Goal: Information Seeking & Learning: Learn about a topic

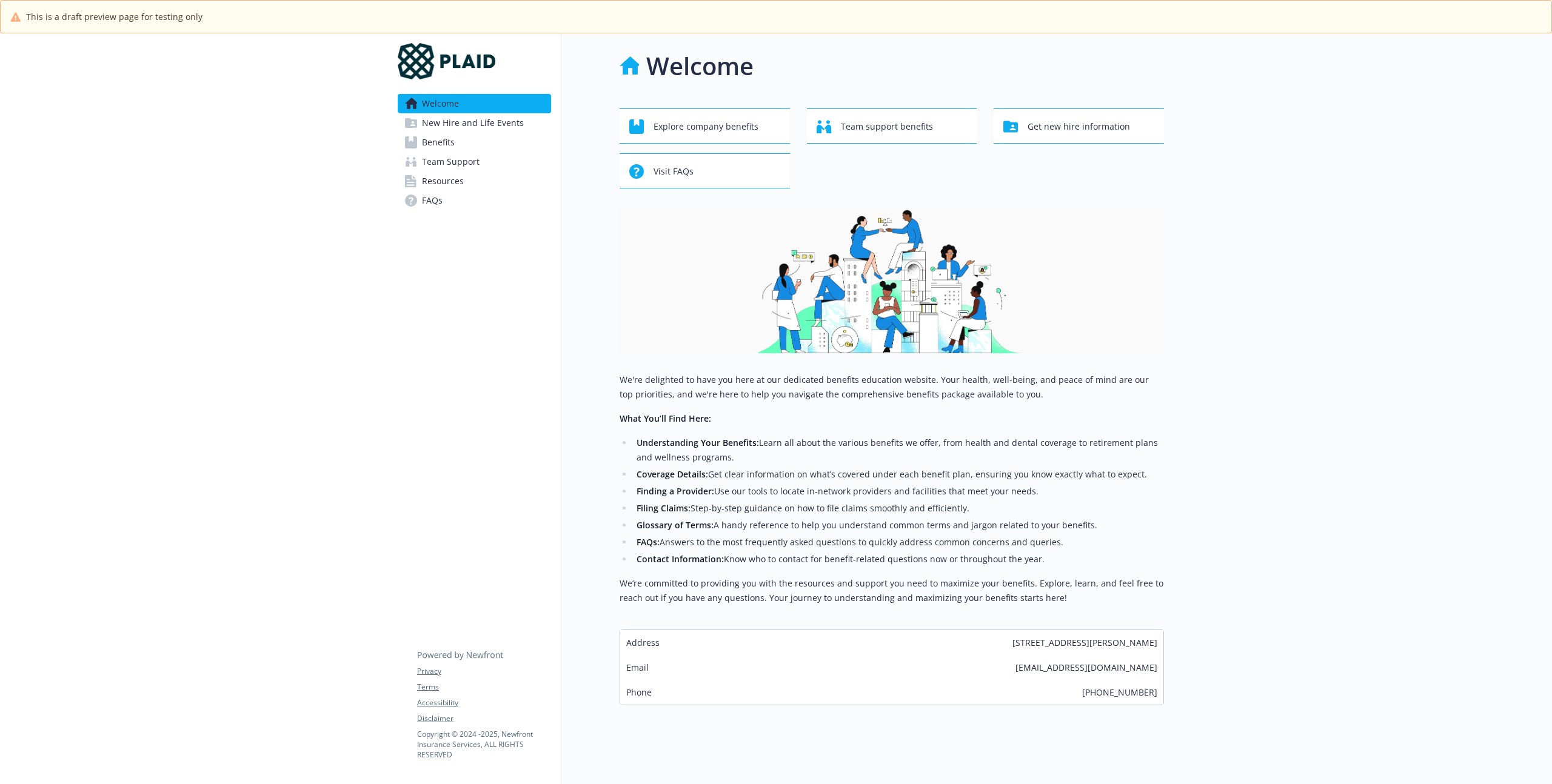
click at [455, 145] on link "Benefits" at bounding box center [474, 142] width 153 height 20
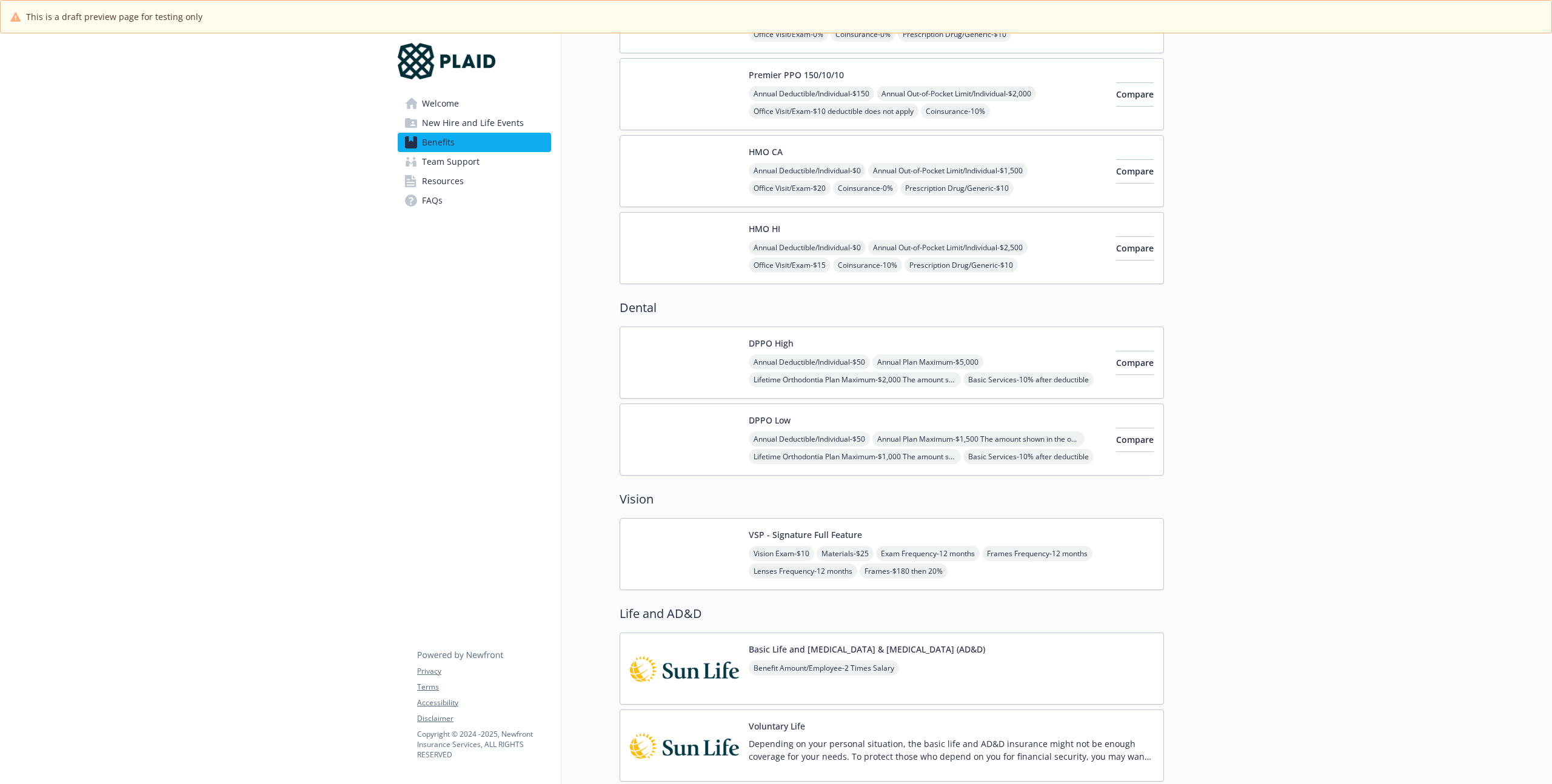
scroll to position [294, 0]
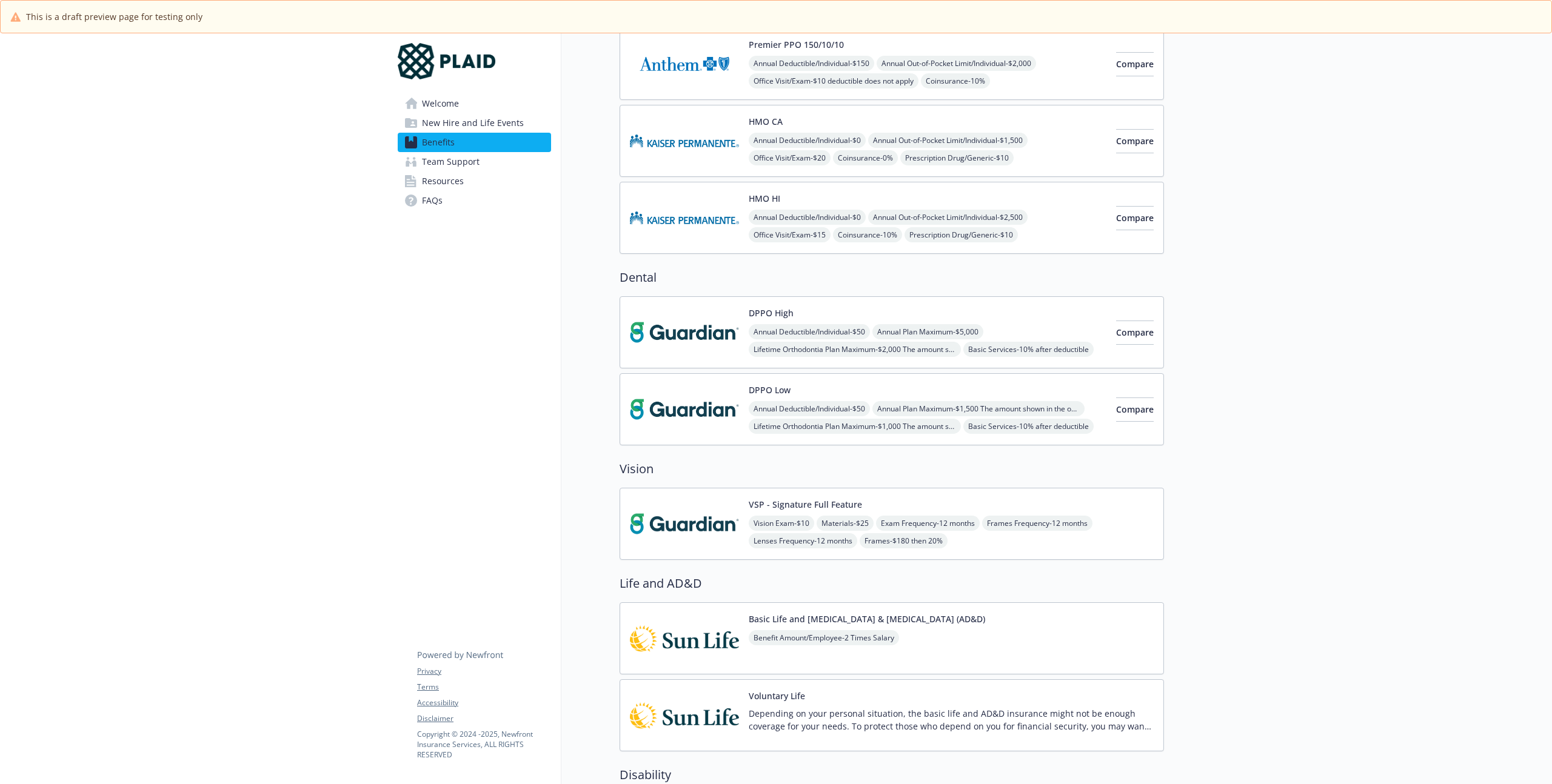
click at [920, 380] on div "DPPO Low Annual Deductible/Individual - $50 Annual Plan Maximum - $1,500 The am…" at bounding box center [892, 410] width 544 height 72
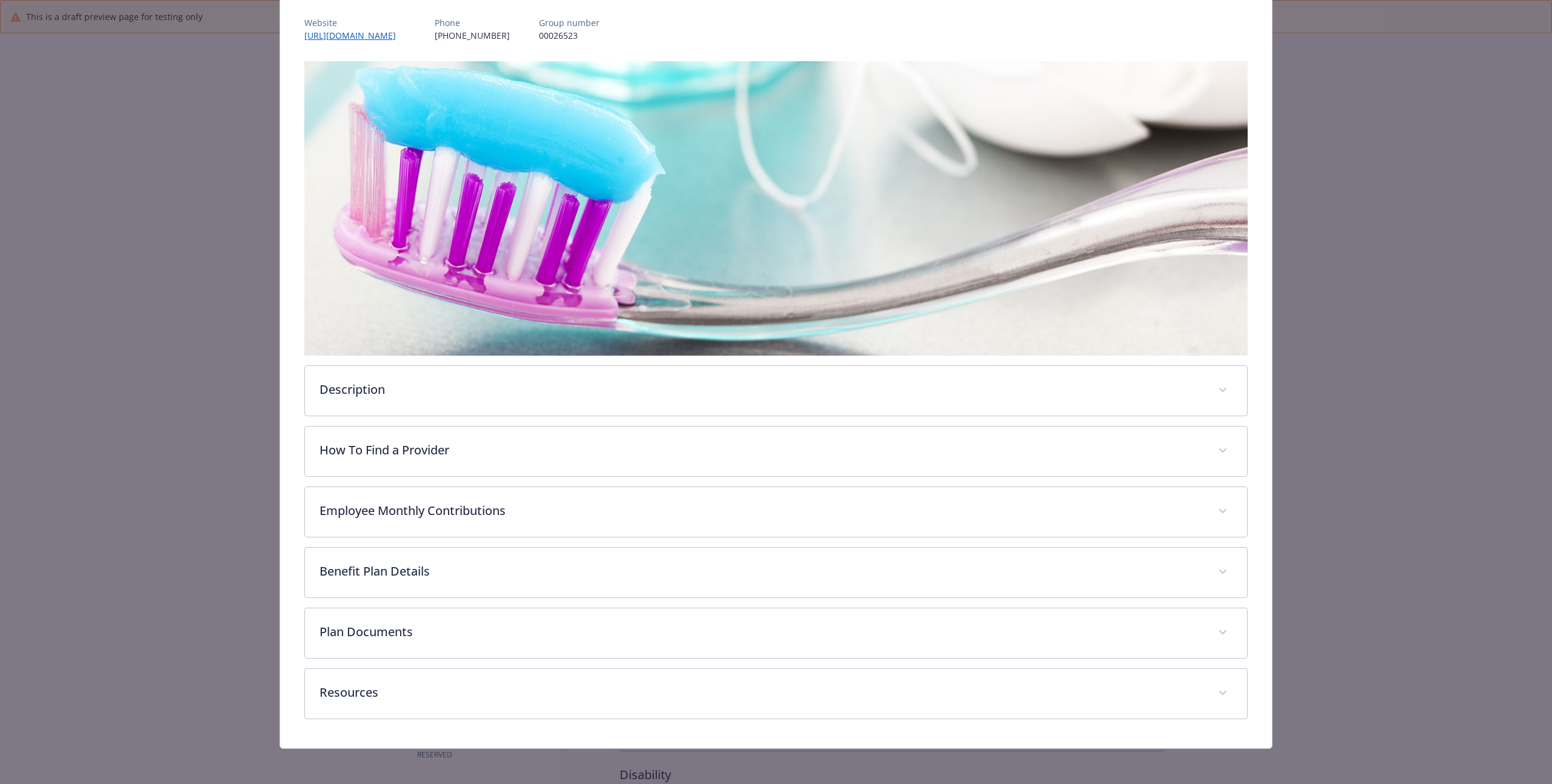
scroll to position [145, 0]
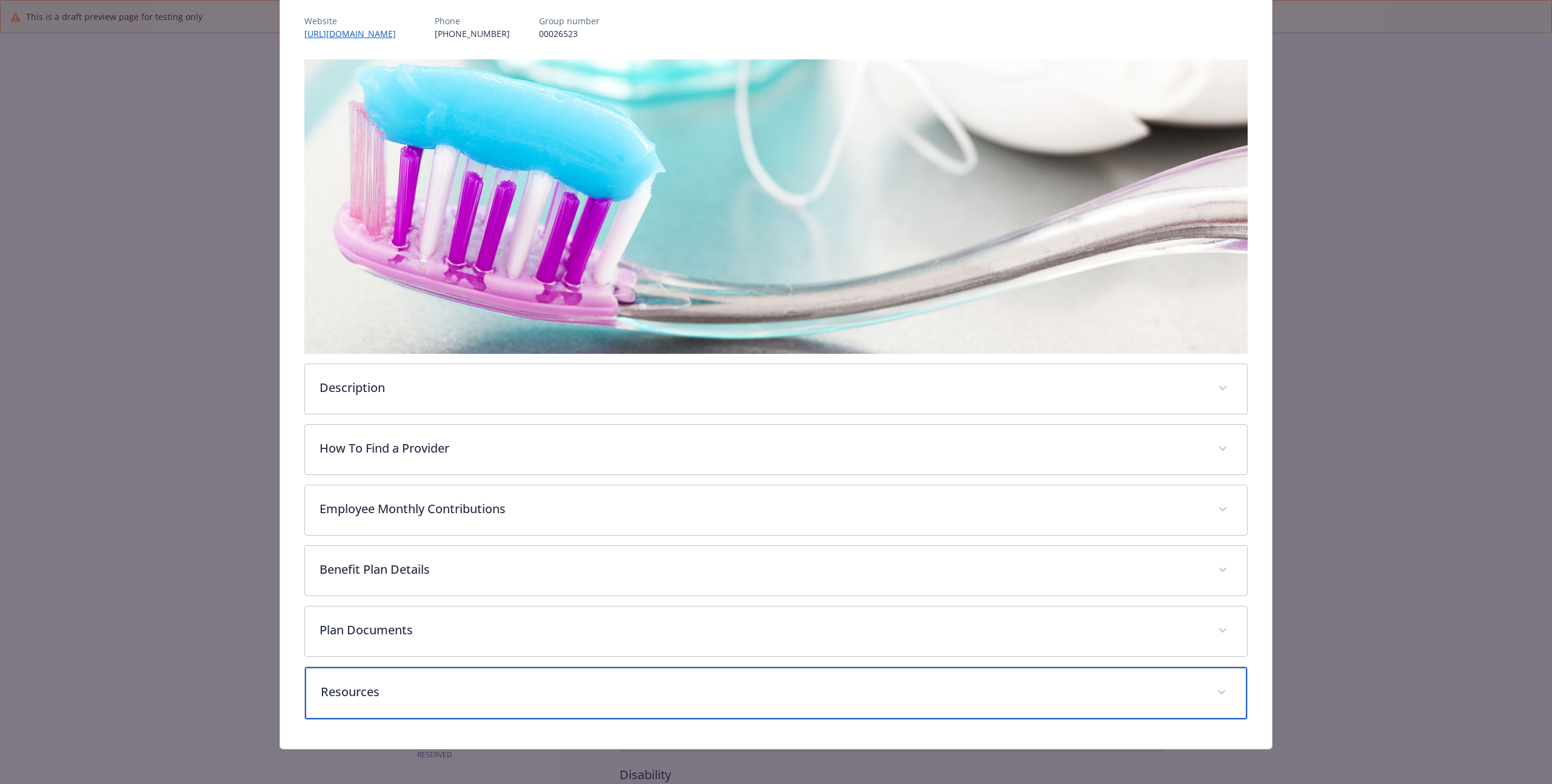
click at [393, 683] on p "Resources" at bounding box center [761, 691] width 881 height 19
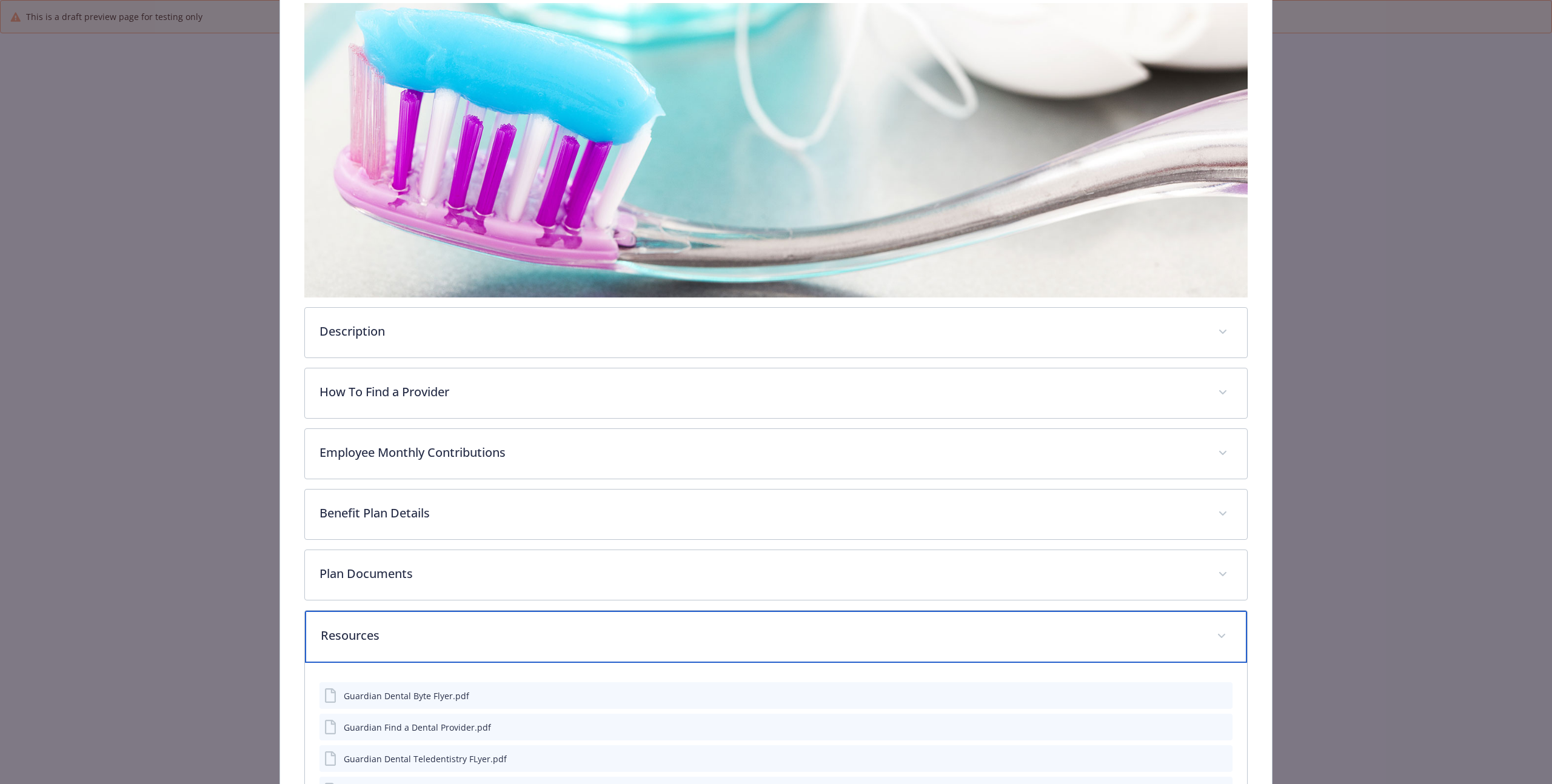
scroll to position [312, 0]
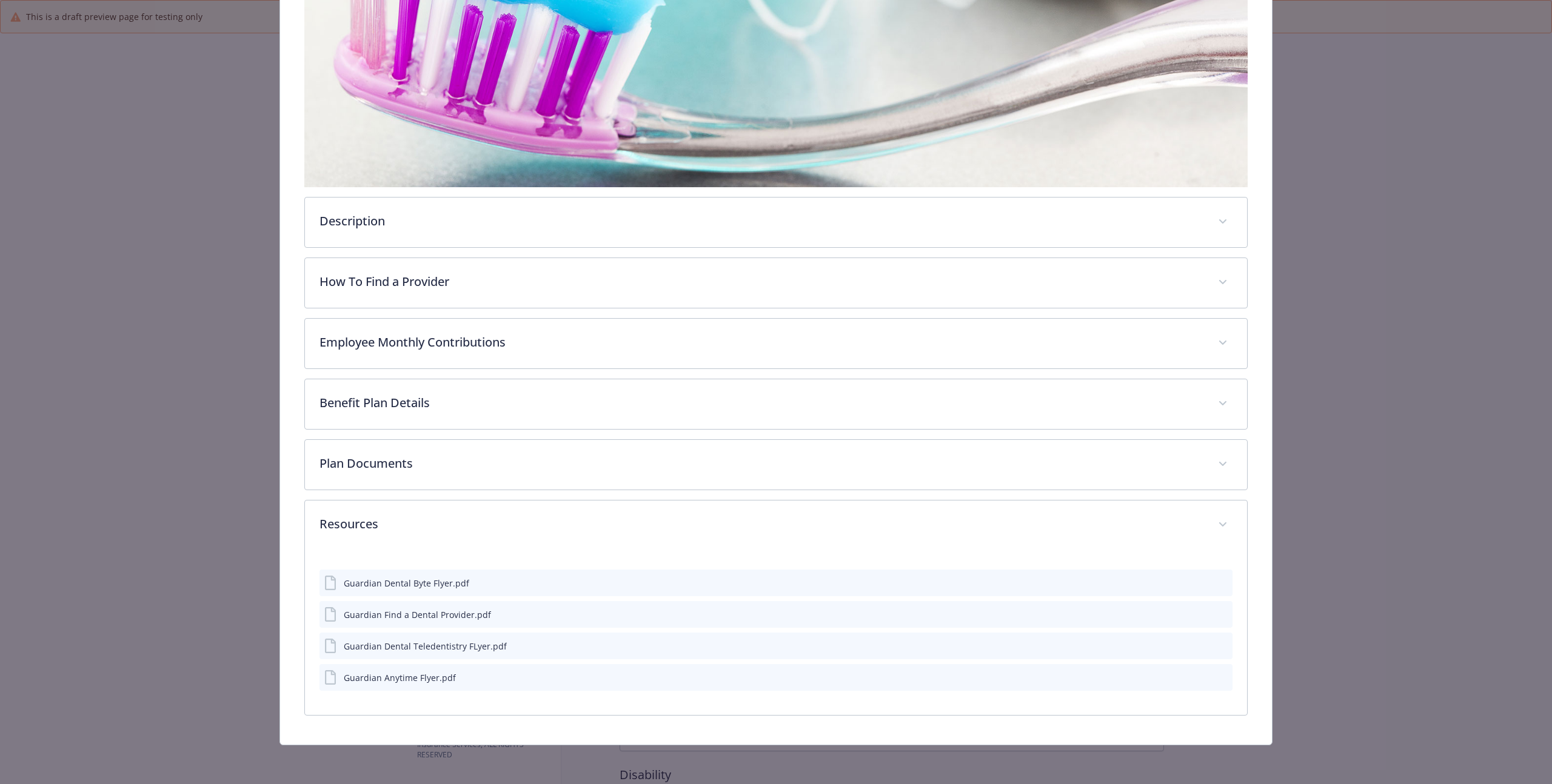
click at [406, 680] on div "Guardian Anytime Flyer.pdf" at bounding box center [399, 677] width 112 height 13
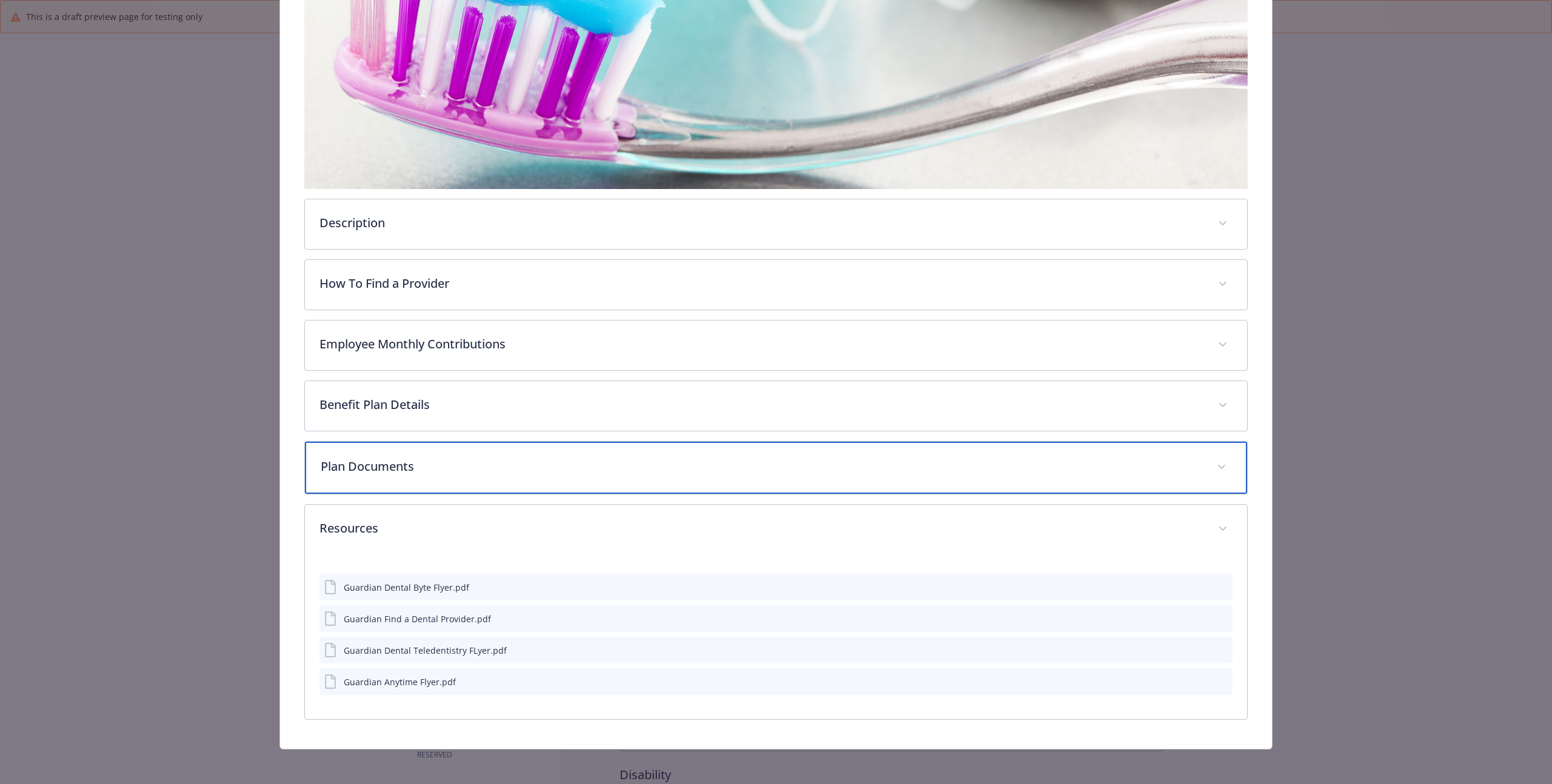
click at [390, 468] on p "Plan Documents" at bounding box center [761, 466] width 881 height 19
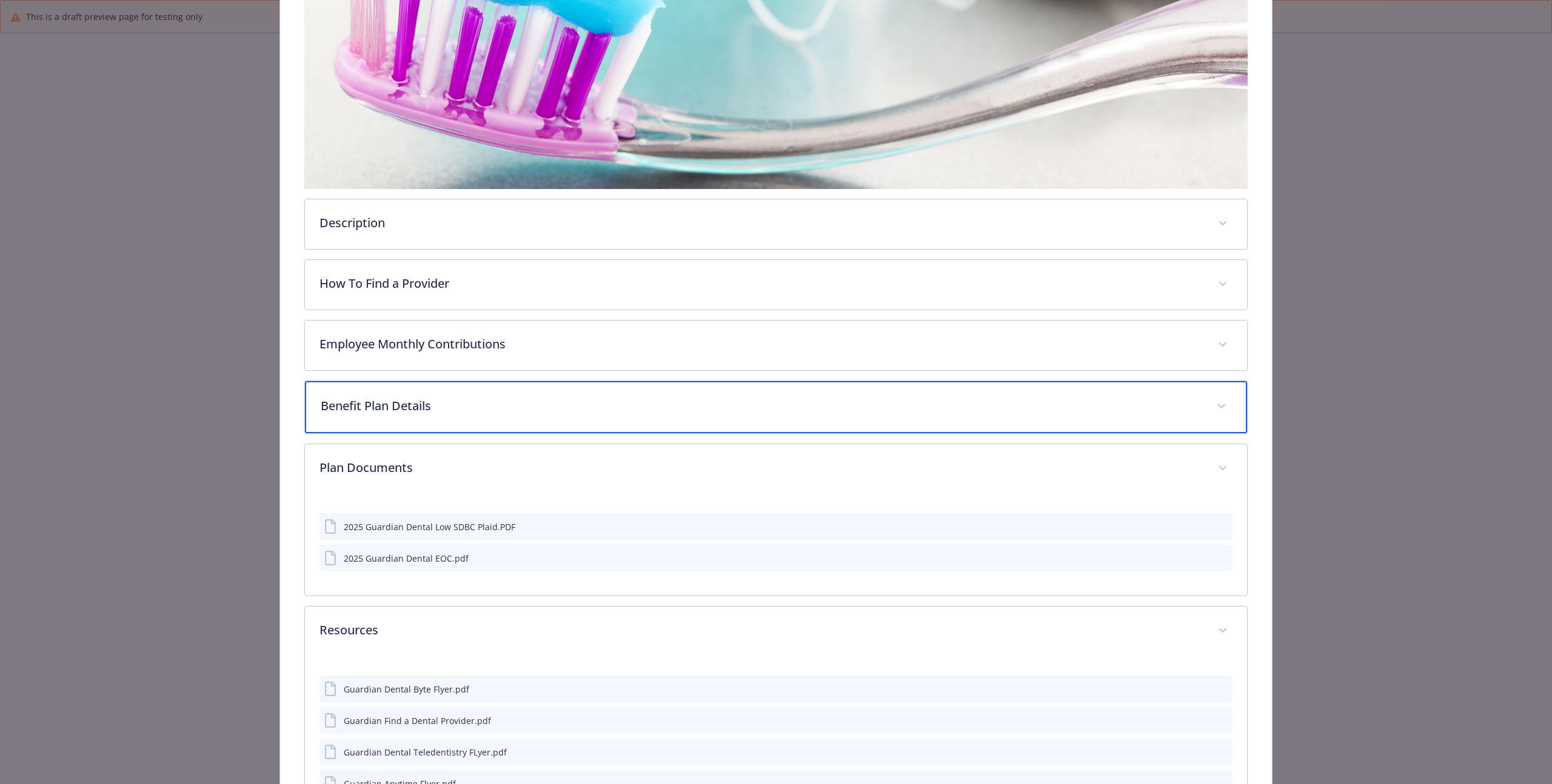
click at [395, 399] on p "Benefit Plan Details" at bounding box center [761, 406] width 881 height 19
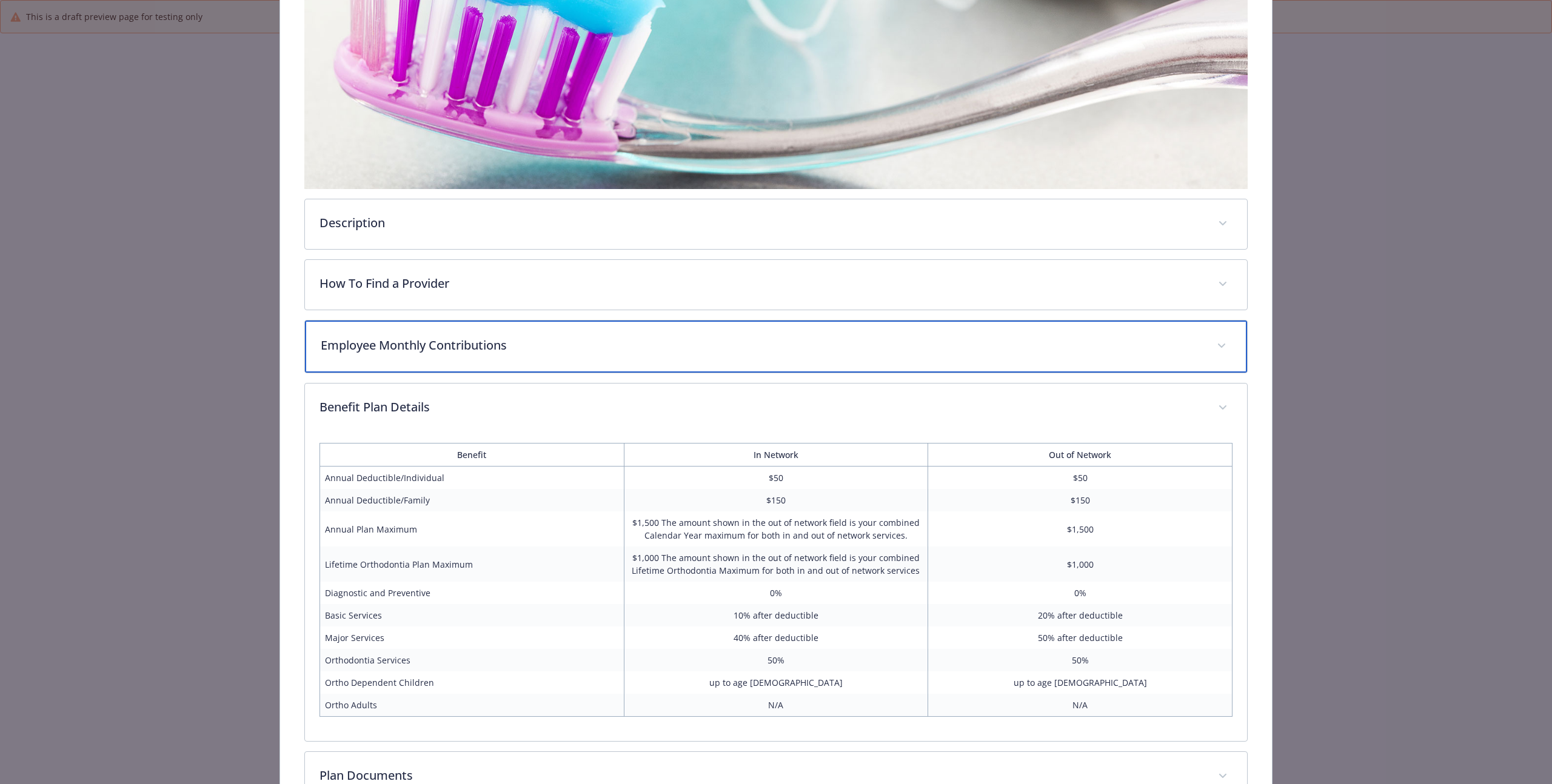
click at [408, 349] on p "Employee Monthly Contributions" at bounding box center [761, 345] width 881 height 19
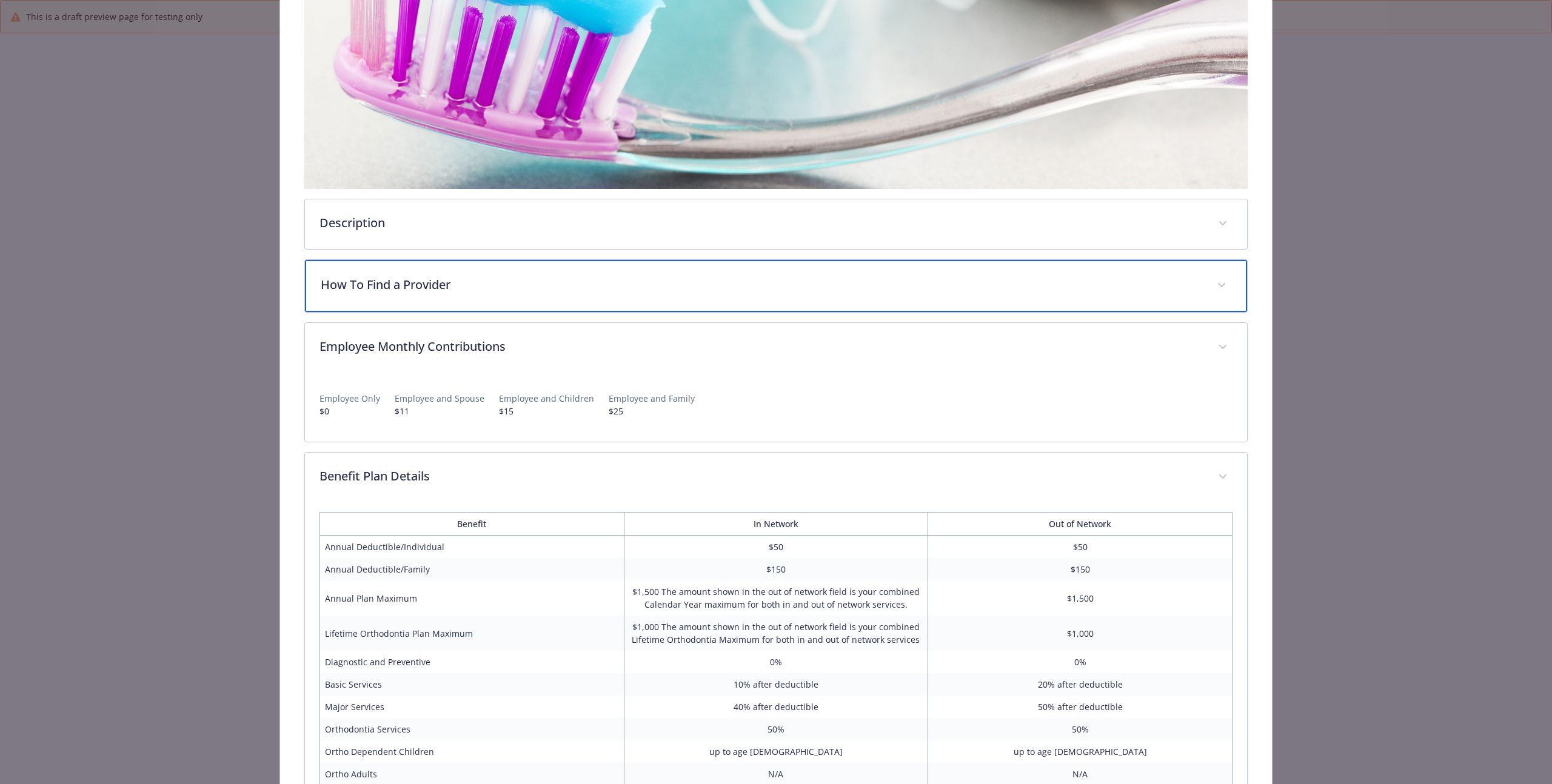
click at [411, 286] on p "How To Find a Provider" at bounding box center [761, 285] width 881 height 19
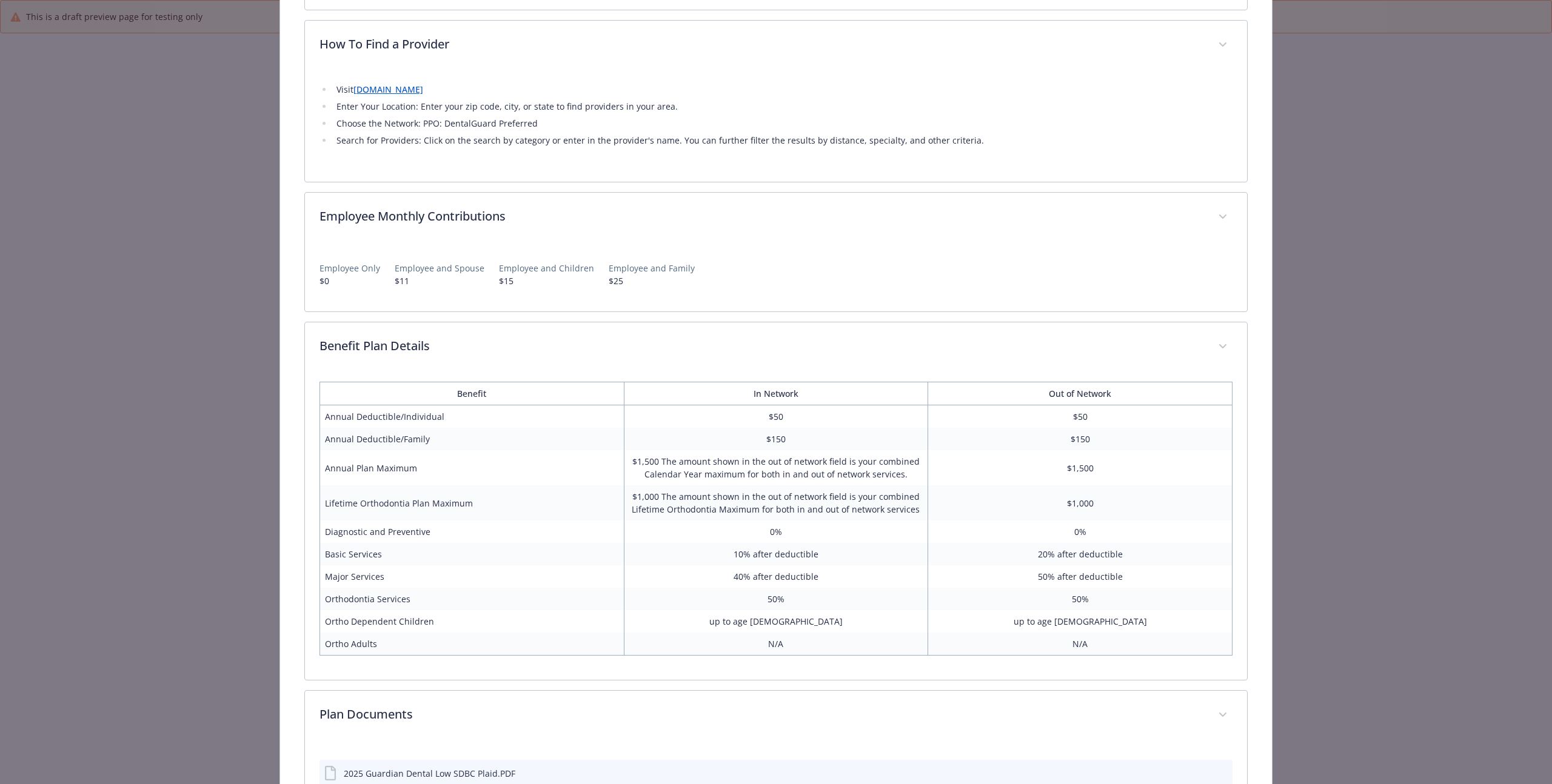
scroll to position [900, 0]
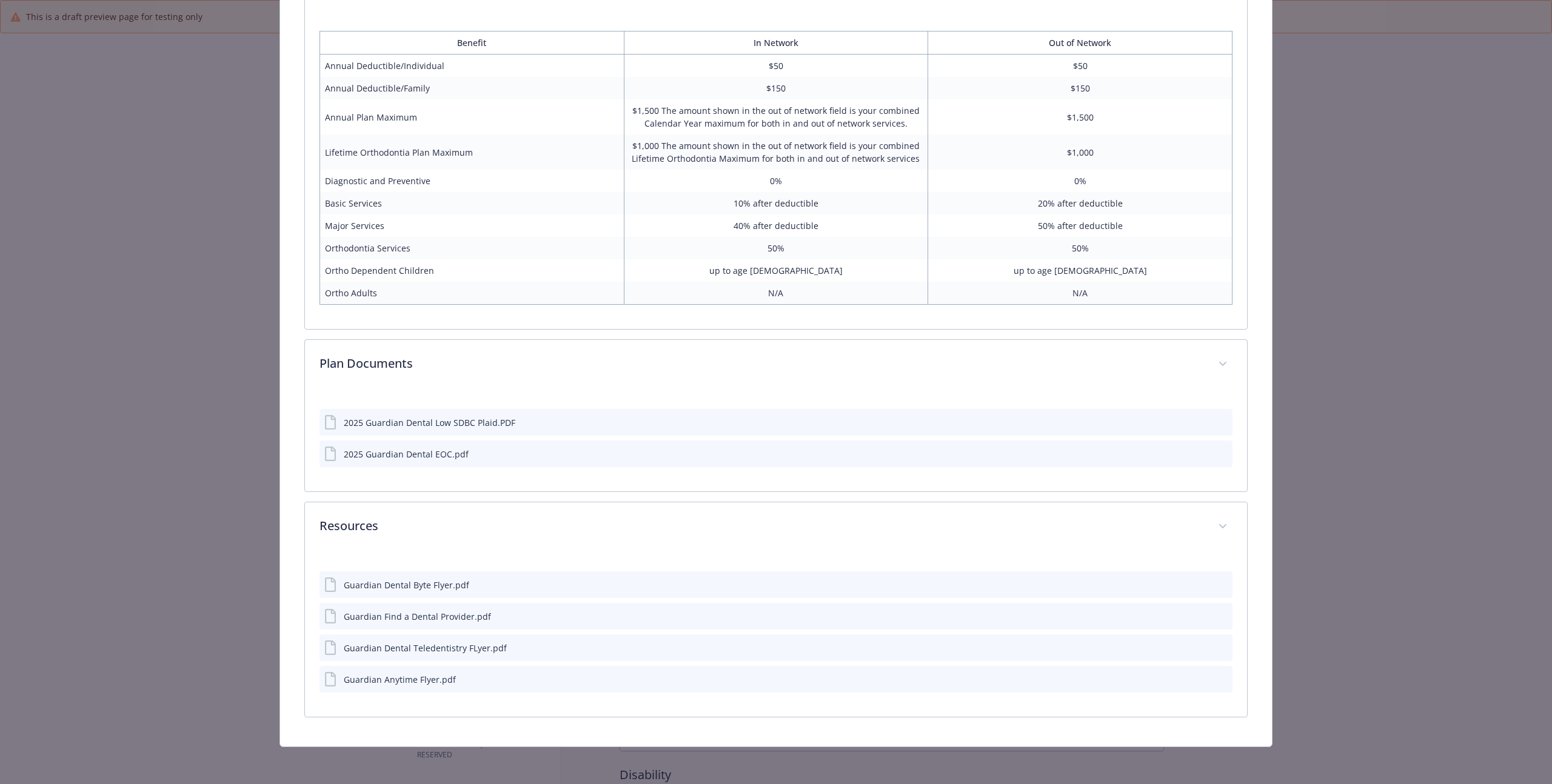
click at [411, 617] on div "Guardian Find a Dental Provider.pdf" at bounding box center [417, 616] width 147 height 13
click at [1217, 614] on icon "preview file" at bounding box center [1220, 615] width 11 height 9
